Goal: Task Accomplishment & Management: Complete application form

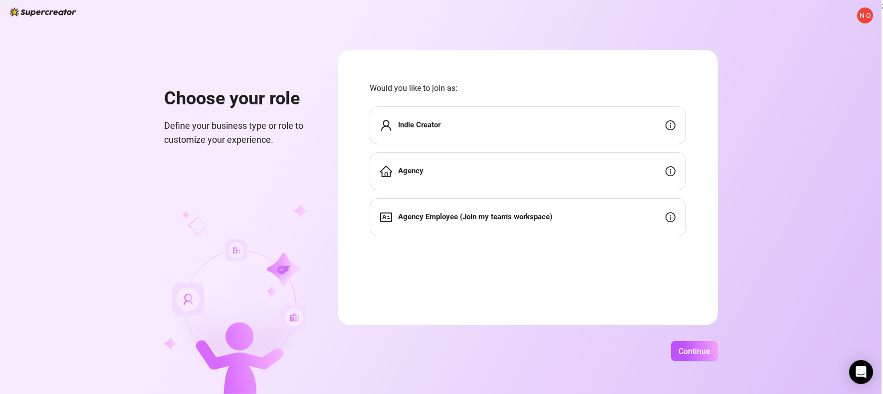
click at [436, 220] on strong "Agency Employee (Join my team's workspace)" at bounding box center [475, 216] width 154 height 9
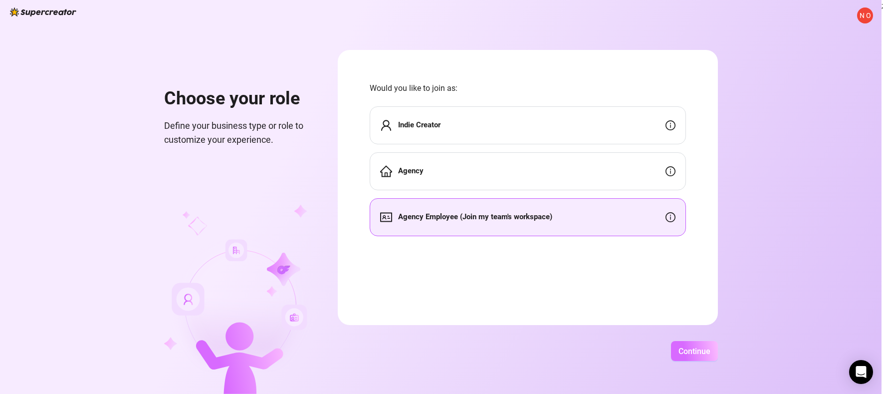
click at [701, 349] on span "Continue" at bounding box center [695, 350] width 32 height 9
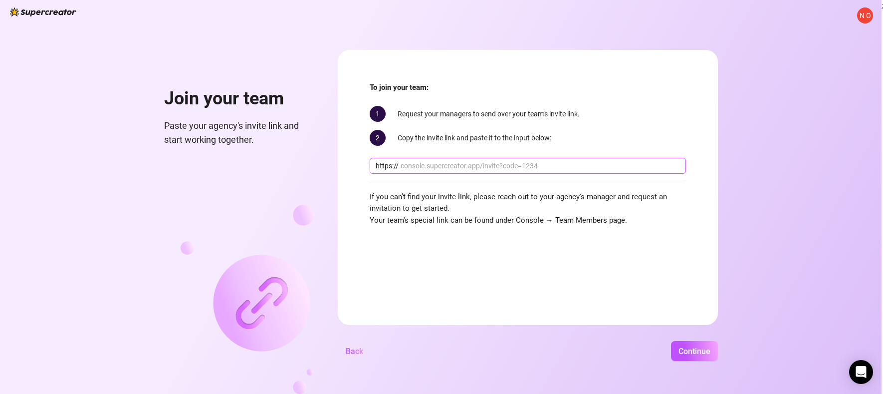
click at [410, 163] on input "text" at bounding box center [540, 165] width 279 height 11
paste input "console.supercreator.app/invite?code=Y8vLRAwdmmbAYS8ie2Vf3SdM9hD3&workspace=Daz…"
type input "console.supercreator.app/invite?code=Y8vLRAwdmmbAYS8ie2Vf3SdM9hD3&workspace=Daz…"
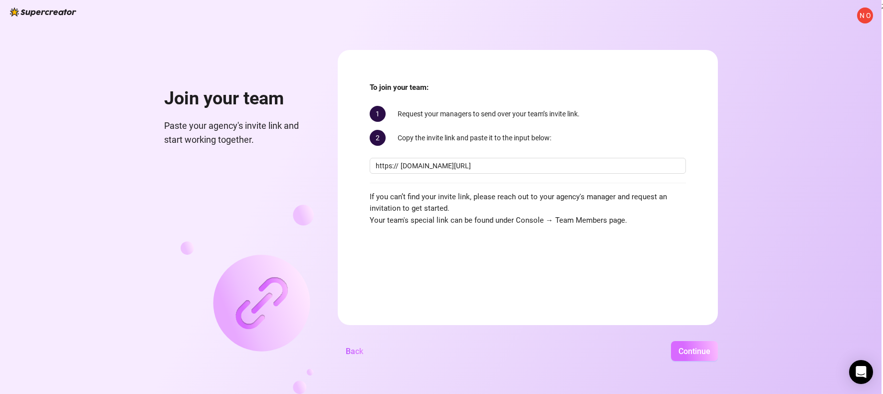
click at [696, 348] on span "Continue" at bounding box center [695, 350] width 32 height 9
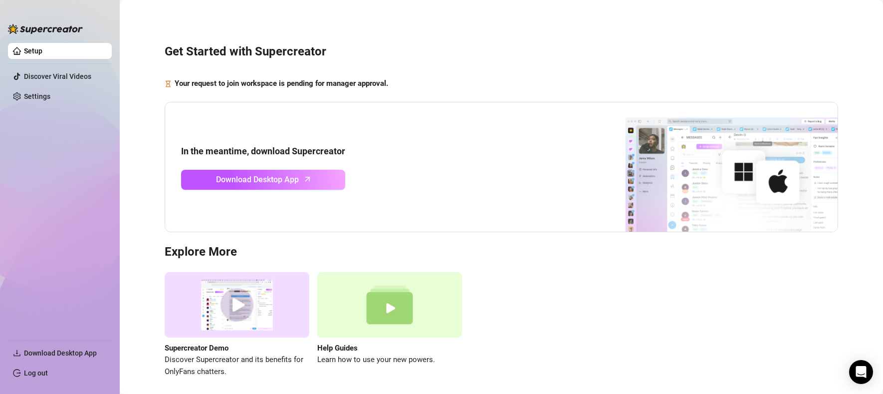
click at [42, 49] on link "Setup" at bounding box center [33, 51] width 18 height 8
click at [66, 75] on link "Discover Viral Videos" at bounding box center [57, 76] width 67 height 8
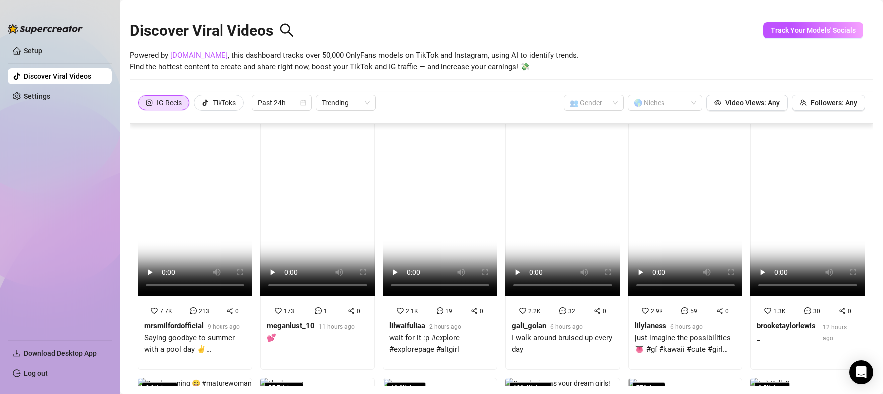
scroll to position [39, 0]
click at [44, 92] on link "Settings" at bounding box center [37, 96] width 26 height 8
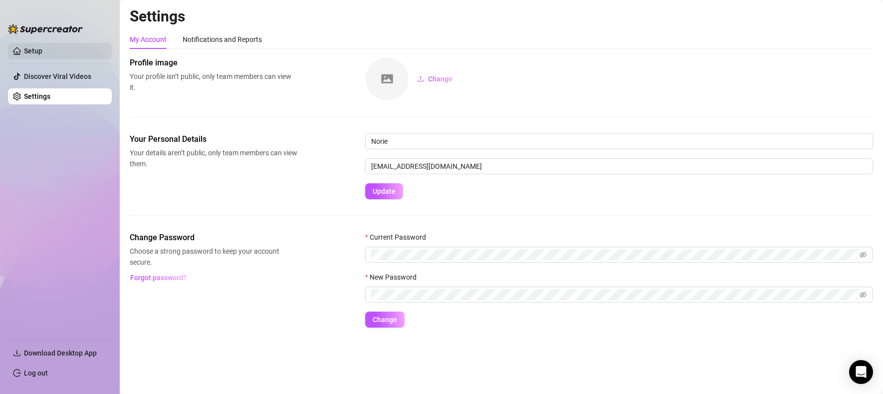
click at [41, 51] on link "Setup" at bounding box center [33, 51] width 18 height 8
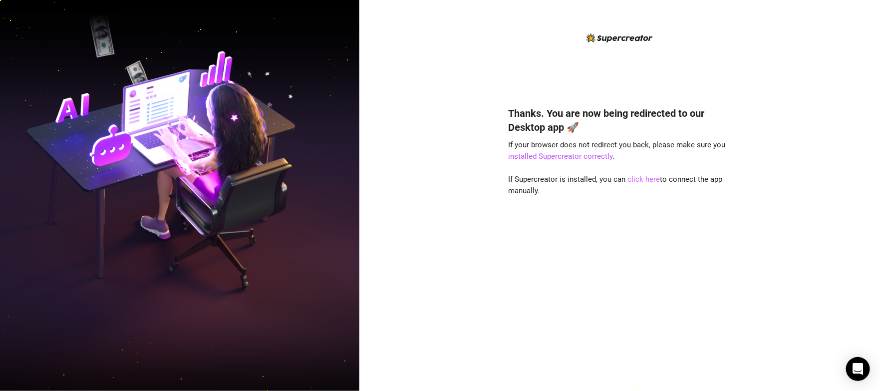
click at [644, 181] on link "click here" at bounding box center [644, 179] width 32 height 9
click at [642, 179] on link "click here" at bounding box center [644, 179] width 32 height 9
click at [639, 179] on link "click here" at bounding box center [644, 179] width 32 height 9
click at [652, 178] on link "click here" at bounding box center [644, 179] width 32 height 9
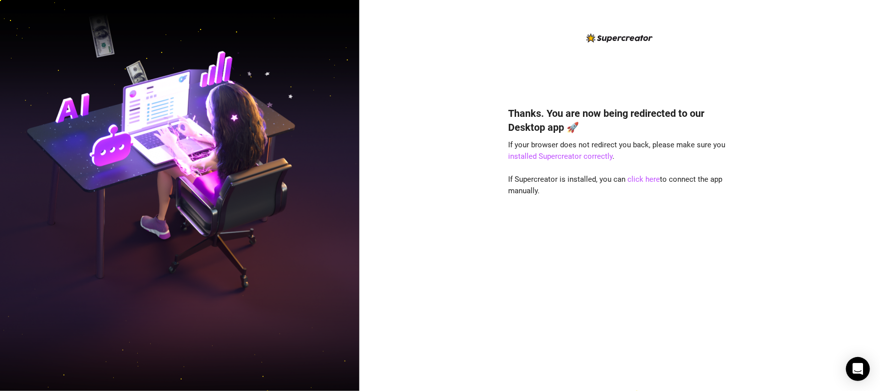
drag, startPoint x: 798, startPoint y: 4, endPoint x: 516, endPoint y: 81, distance: 293.2
click at [516, 81] on div "Thanks. You are now being redirected to our Desktop app 🚀 If your browser does …" at bounding box center [620, 203] width 223 height 343
click at [646, 178] on link "click here" at bounding box center [644, 179] width 32 height 9
click at [639, 178] on link "click here" at bounding box center [644, 179] width 32 height 9
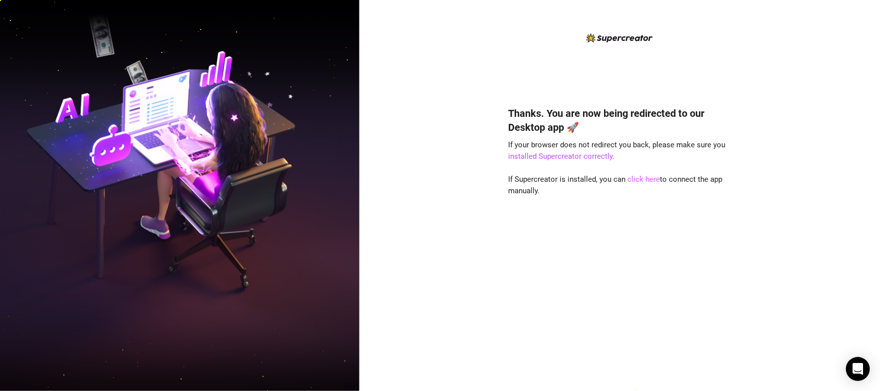
click at [639, 178] on link "click here" at bounding box center [644, 179] width 32 height 9
